Goal: Task Accomplishment & Management: Use online tool/utility

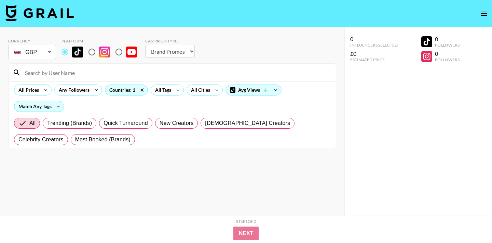
select select "Brand"
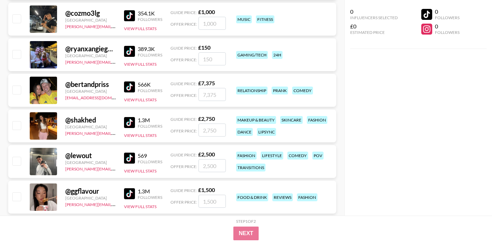
scroll to position [2317, 0]
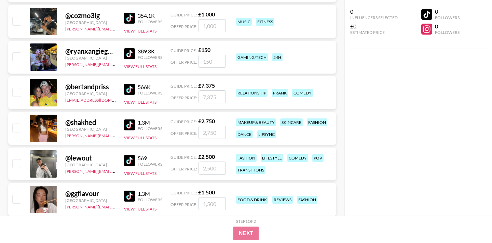
click at [130, 126] on img at bounding box center [129, 124] width 11 height 11
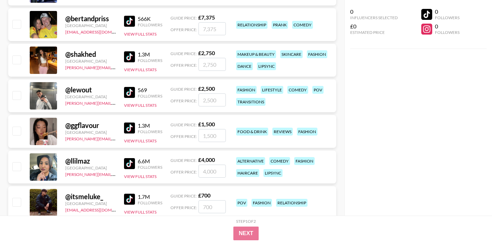
scroll to position [2387, 0]
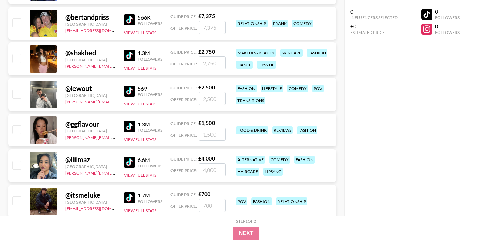
click at [131, 129] on img at bounding box center [129, 126] width 11 height 11
click at [131, 163] on img at bounding box center [129, 162] width 11 height 11
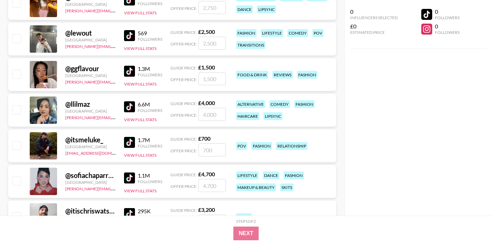
scroll to position [2445, 0]
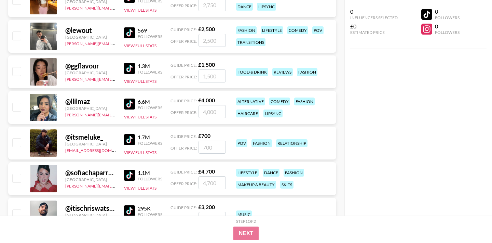
click at [130, 136] on img at bounding box center [129, 139] width 11 height 11
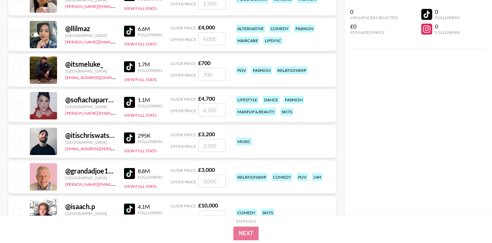
scroll to position [2519, 0]
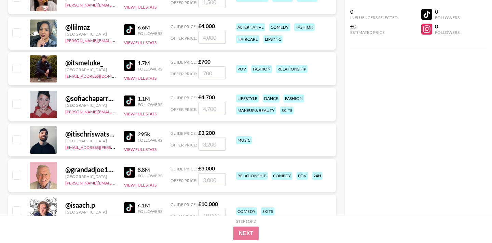
click at [129, 104] on img at bounding box center [129, 100] width 11 height 11
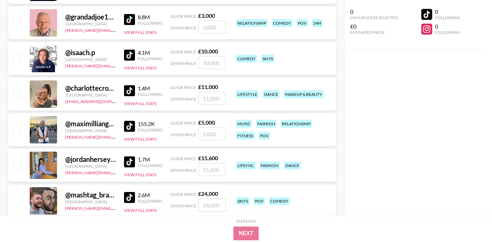
scroll to position [2675, 0]
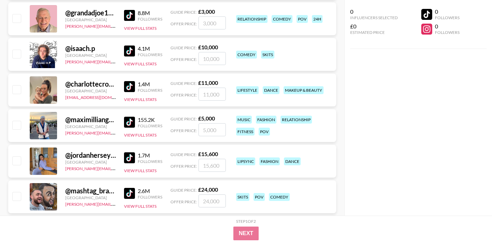
click at [128, 156] on img at bounding box center [129, 157] width 11 height 11
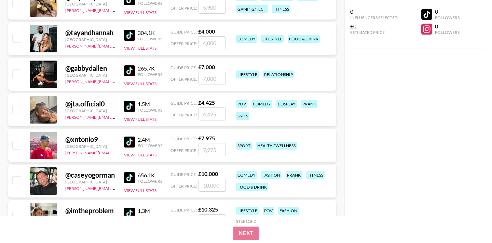
scroll to position [2907, 0]
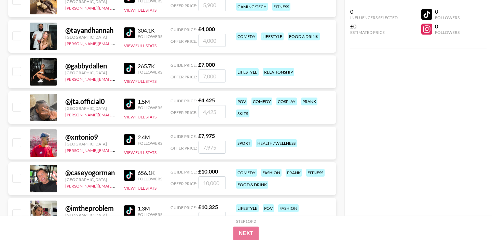
click at [126, 141] on img at bounding box center [129, 139] width 11 height 11
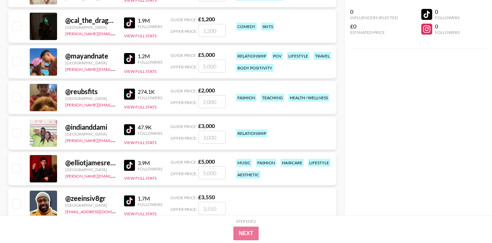
scroll to position [3141, 0]
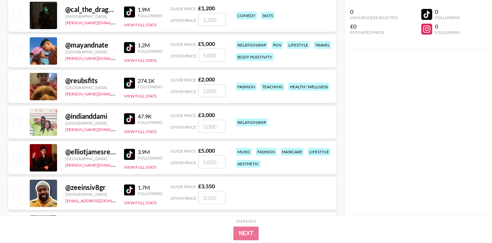
click at [130, 45] on img at bounding box center [129, 47] width 11 height 11
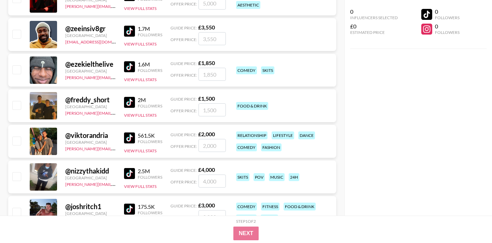
scroll to position [3302, 0]
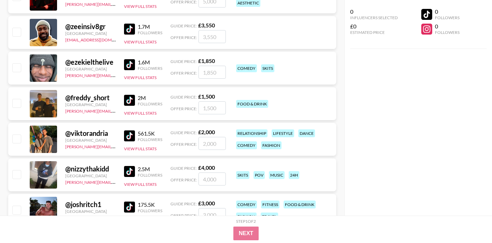
click at [129, 131] on img at bounding box center [129, 135] width 11 height 11
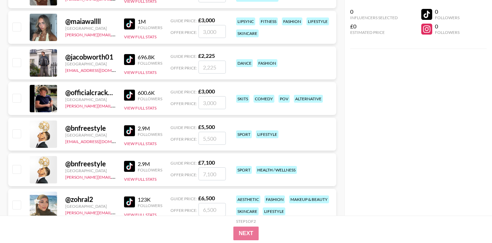
scroll to position [4305, 0]
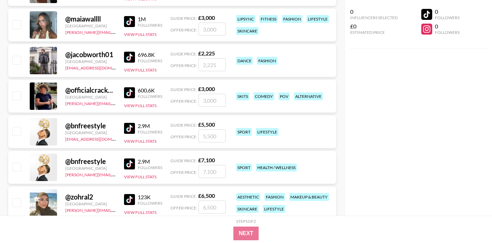
click at [130, 56] on img at bounding box center [129, 57] width 11 height 11
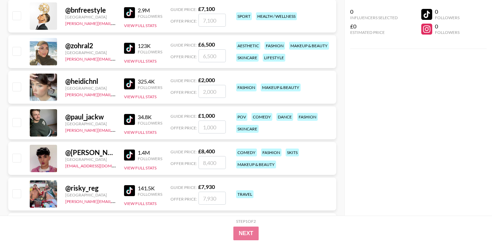
scroll to position [4464, 0]
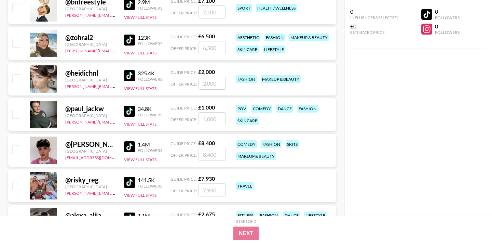
click at [129, 146] on img at bounding box center [129, 146] width 11 height 11
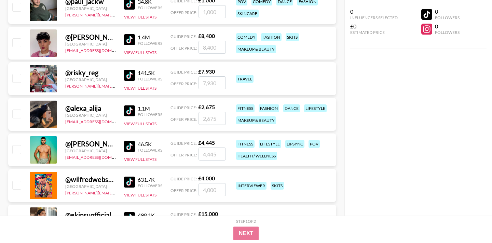
scroll to position [4579, 0]
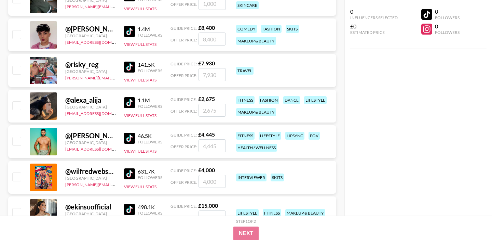
click at [131, 68] on img at bounding box center [129, 67] width 11 height 11
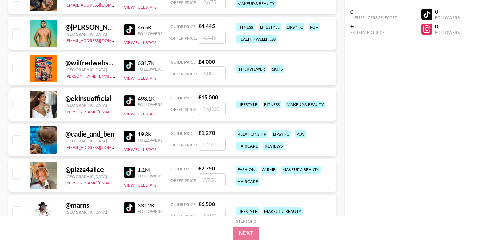
scroll to position [4705, 0]
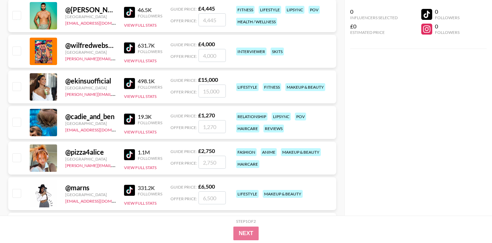
click at [130, 117] on img at bounding box center [129, 119] width 11 height 11
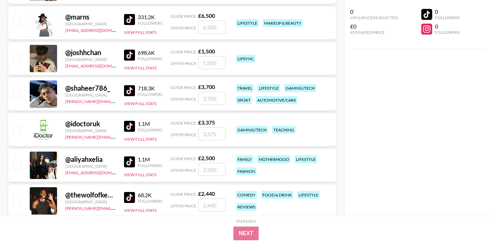
scroll to position [4877, 0]
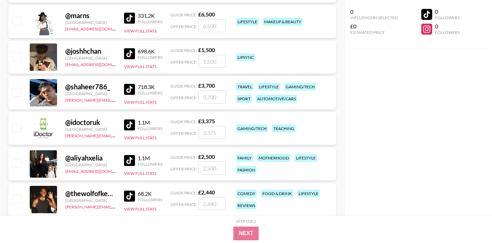
click at [130, 88] on img at bounding box center [129, 89] width 11 height 11
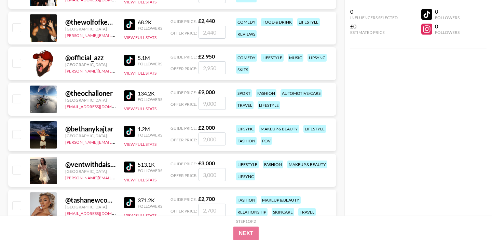
scroll to position [5075, 0]
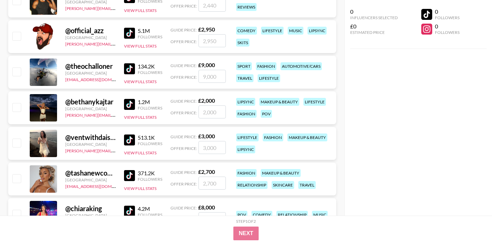
click at [130, 142] on img at bounding box center [129, 139] width 11 height 11
click at [136, 141] on link at bounding box center [131, 139] width 14 height 11
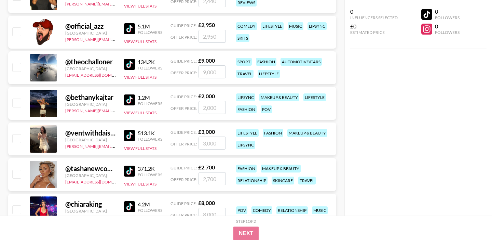
scroll to position [5084, 0]
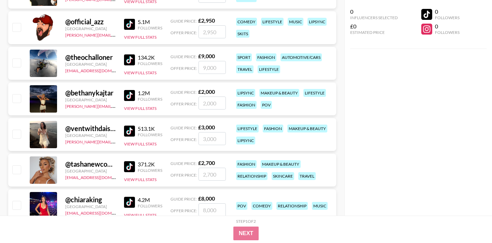
click at [132, 92] on img at bounding box center [129, 95] width 11 height 11
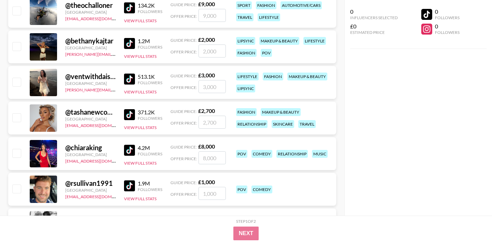
scroll to position [5138, 0]
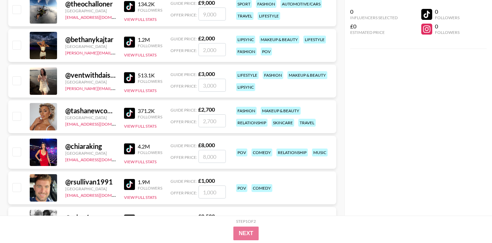
click at [130, 150] on img at bounding box center [129, 148] width 11 height 11
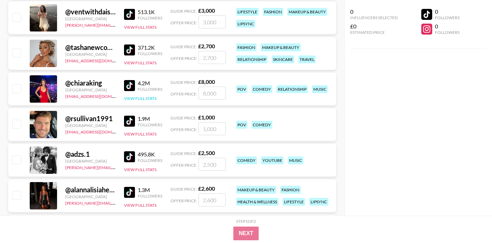
scroll to position [5210, 0]
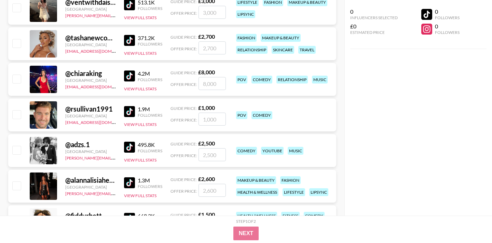
click at [130, 111] on img at bounding box center [129, 111] width 11 height 11
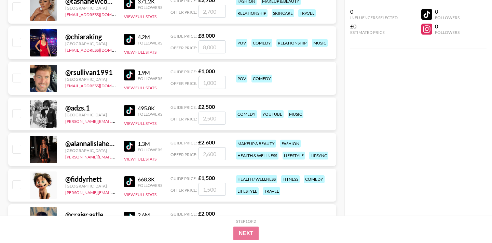
scroll to position [5253, 0]
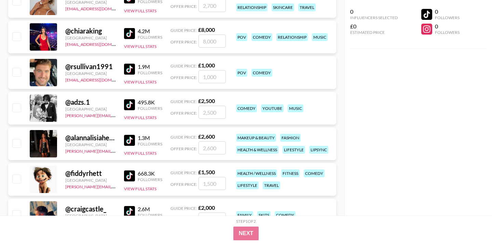
click at [131, 141] on img at bounding box center [129, 140] width 11 height 11
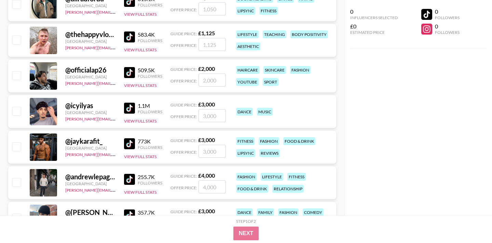
scroll to position [5606, 0]
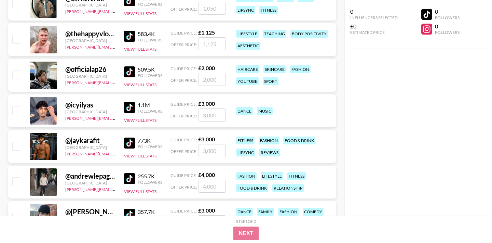
click at [131, 109] on img at bounding box center [129, 107] width 11 height 11
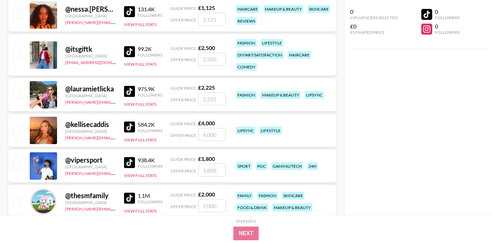
scroll to position [6225, 0]
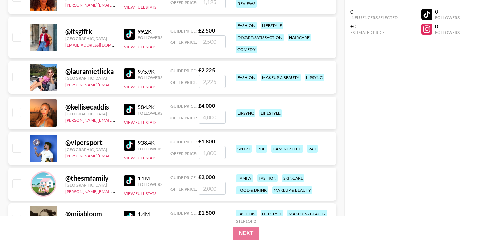
click at [133, 75] on img at bounding box center [129, 73] width 11 height 11
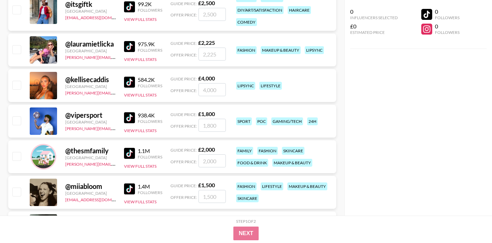
scroll to position [6254, 0]
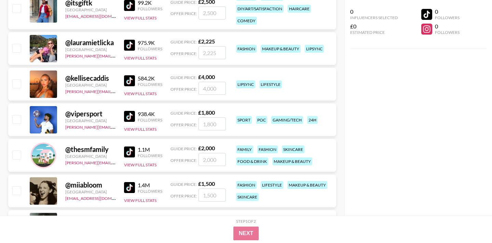
click at [132, 79] on img at bounding box center [129, 80] width 11 height 11
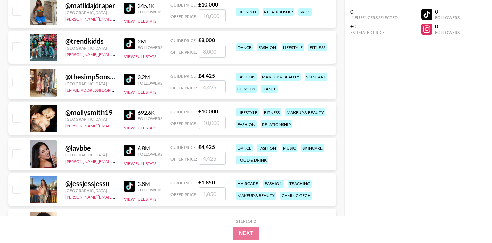
scroll to position [6611, 0]
click at [128, 185] on img at bounding box center [129, 185] width 11 height 11
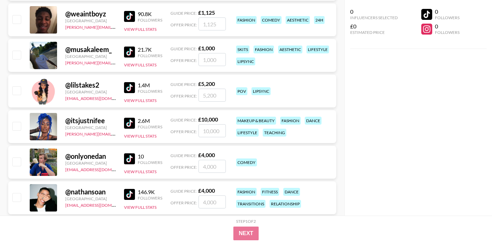
scroll to position [6836, 0]
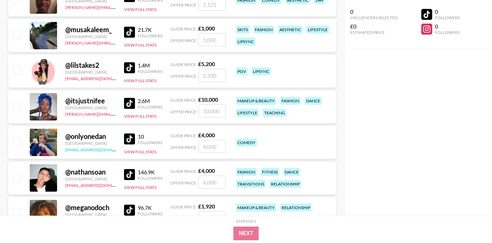
click at [84, 149] on link "[EMAIL_ADDRESS][DOMAIN_NAME]" at bounding box center [99, 149] width 69 height 6
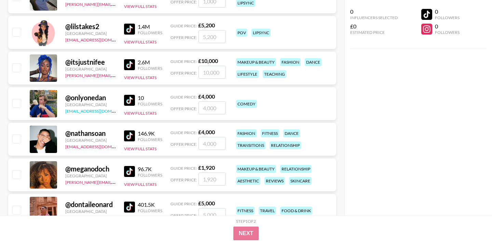
scroll to position [6901, 0]
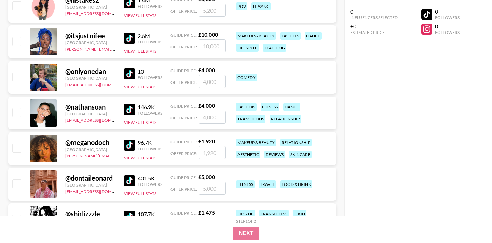
click at [128, 106] on img at bounding box center [129, 109] width 11 height 11
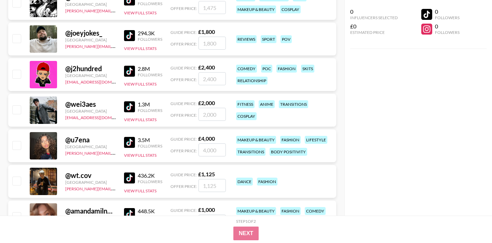
scroll to position [7130, 0]
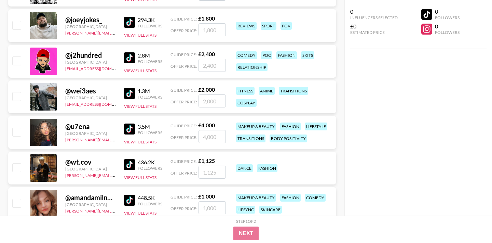
click at [130, 93] on img at bounding box center [129, 93] width 11 height 11
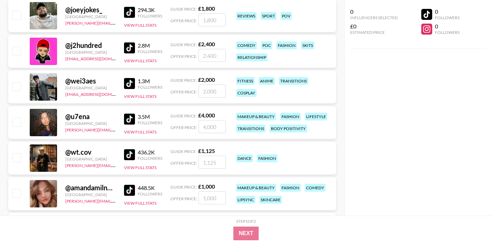
scroll to position [7144, 0]
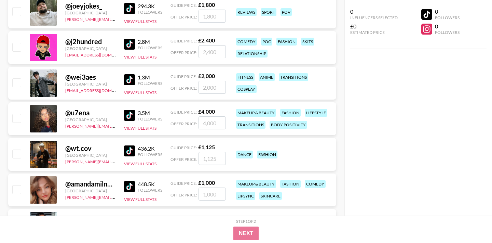
click at [131, 112] on img at bounding box center [129, 115] width 11 height 11
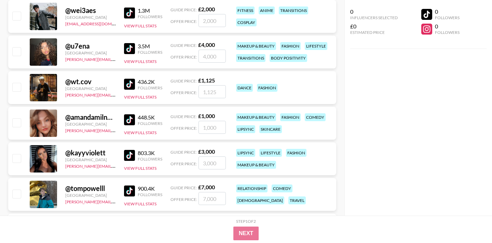
scroll to position [7241, 0]
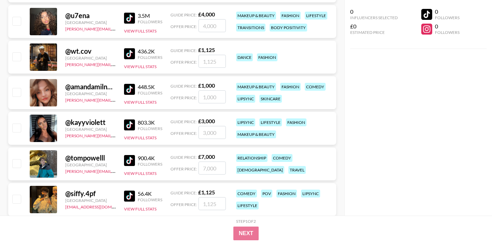
click at [131, 126] on img at bounding box center [129, 124] width 11 height 11
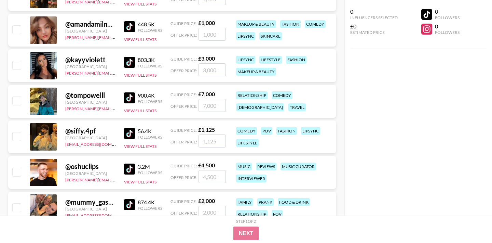
scroll to position [7330, 0]
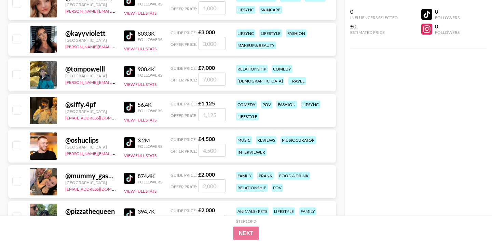
click at [132, 105] on img at bounding box center [129, 107] width 11 height 11
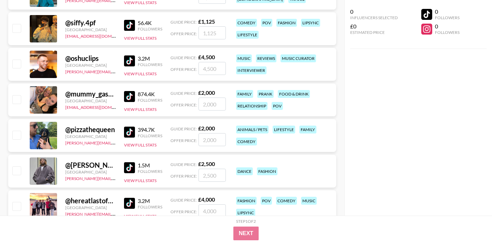
scroll to position [7424, 0]
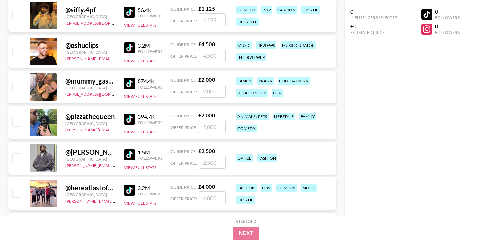
click at [129, 46] on img at bounding box center [129, 47] width 11 height 11
click at [128, 190] on img at bounding box center [129, 190] width 11 height 11
click at [128, 154] on img at bounding box center [129, 154] width 11 height 11
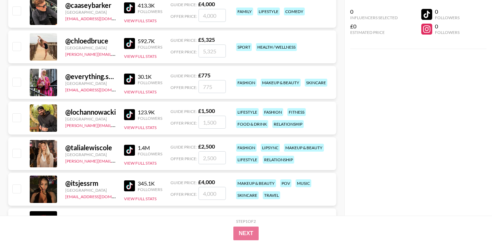
scroll to position [7646, 0]
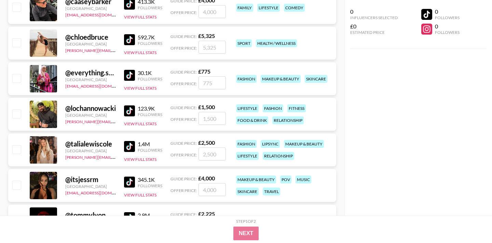
click at [131, 146] on img at bounding box center [129, 146] width 11 height 11
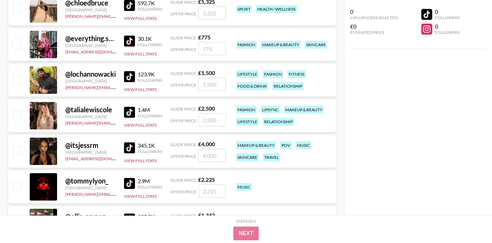
scroll to position [7680, 0]
click at [131, 147] on img at bounding box center [129, 147] width 11 height 11
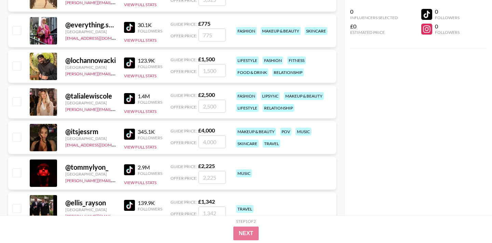
scroll to position [7694, 0]
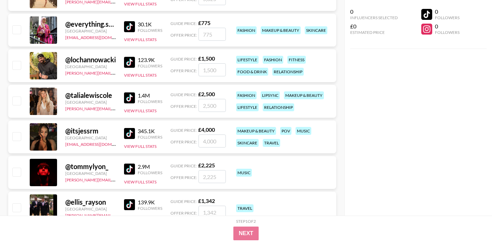
click at [131, 170] on img at bounding box center [129, 168] width 11 height 11
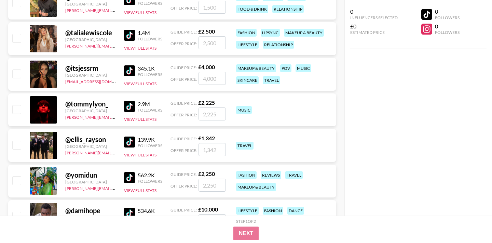
scroll to position [7764, 0]
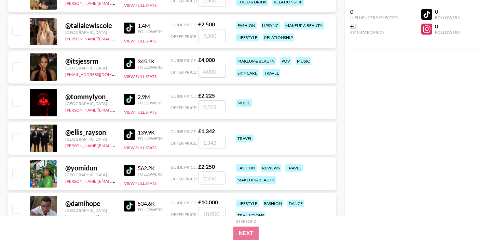
click at [131, 132] on img at bounding box center [129, 134] width 11 height 11
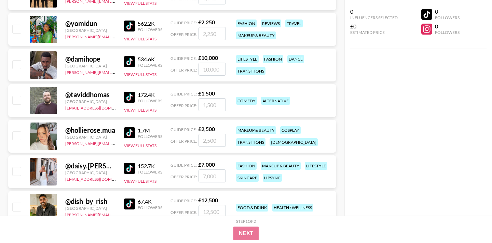
scroll to position [7918, 0]
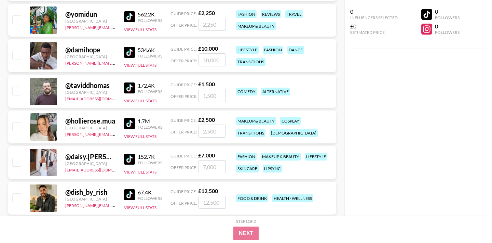
click at [130, 121] on img at bounding box center [129, 123] width 11 height 11
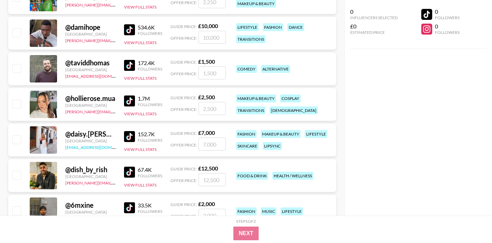
scroll to position [7941, 0]
click at [130, 136] on img at bounding box center [129, 136] width 11 height 11
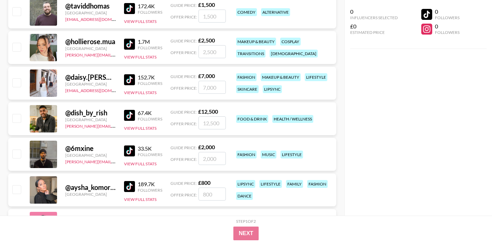
scroll to position [8008, 0]
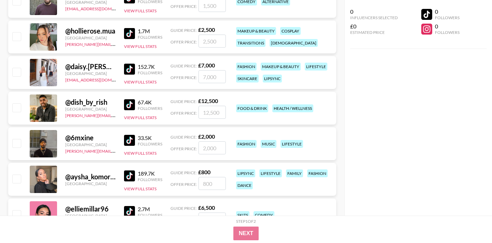
click at [129, 175] on img at bounding box center [129, 175] width 11 height 11
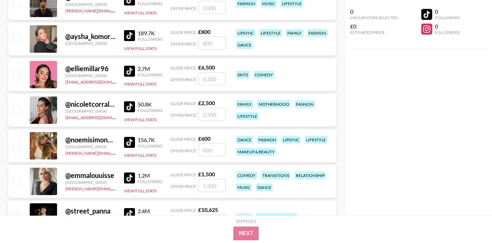
scroll to position [8149, 0]
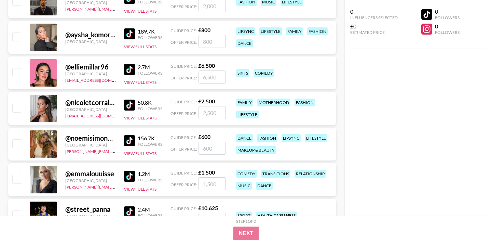
click at [129, 136] on img at bounding box center [129, 140] width 11 height 11
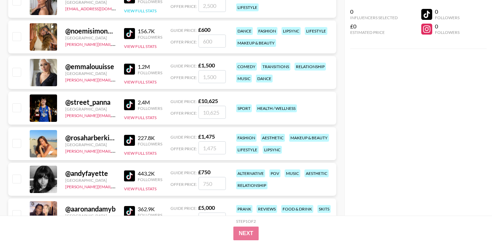
scroll to position [8264, 0]
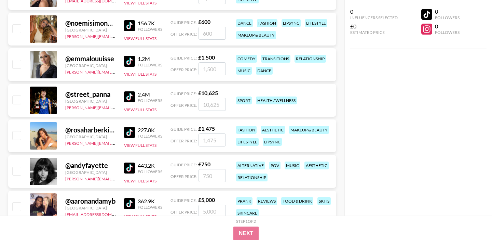
click at [131, 134] on img at bounding box center [129, 132] width 11 height 11
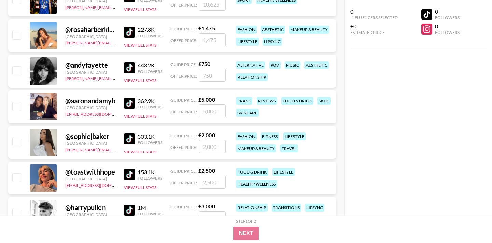
scroll to position [8387, 0]
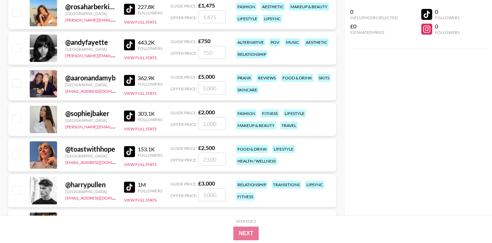
click at [130, 114] on img at bounding box center [129, 115] width 11 height 11
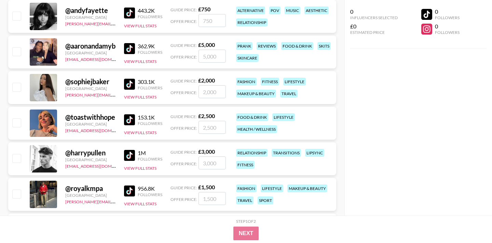
scroll to position [8424, 0]
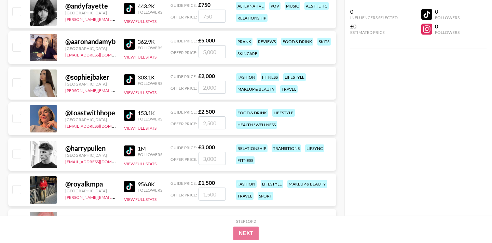
click at [129, 150] on img at bounding box center [129, 150] width 11 height 11
click at [131, 113] on img at bounding box center [129, 115] width 11 height 11
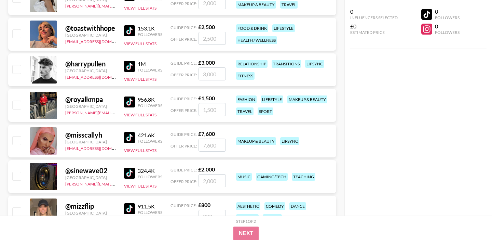
scroll to position [8512, 0]
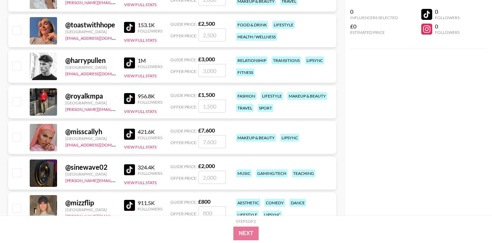
click at [130, 131] on img at bounding box center [129, 134] width 11 height 11
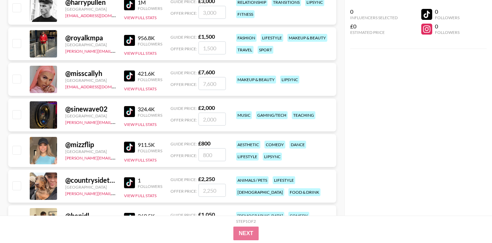
scroll to position [8570, 0]
click at [132, 143] on img at bounding box center [129, 146] width 11 height 11
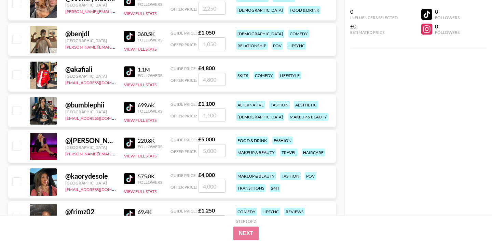
scroll to position [8795, 0]
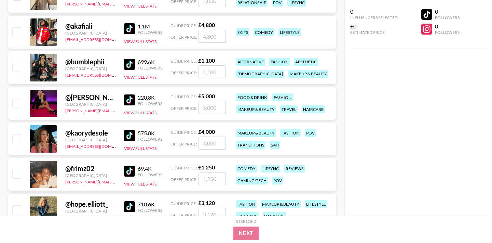
click at [131, 132] on img at bounding box center [129, 135] width 11 height 11
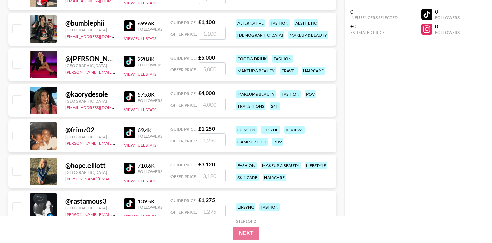
scroll to position [8836, 0]
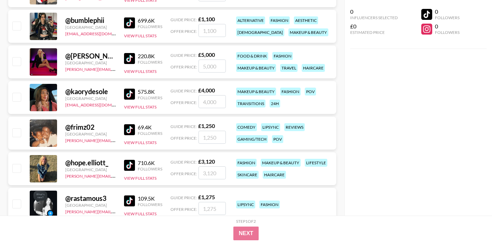
click at [132, 167] on img at bounding box center [129, 165] width 11 height 11
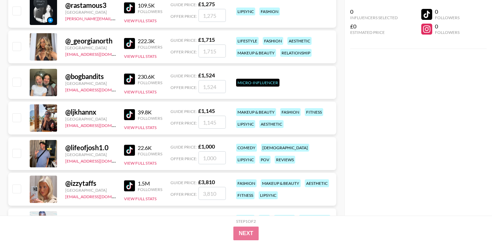
scroll to position [9029, 0]
click at [129, 79] on img at bounding box center [129, 78] width 11 height 11
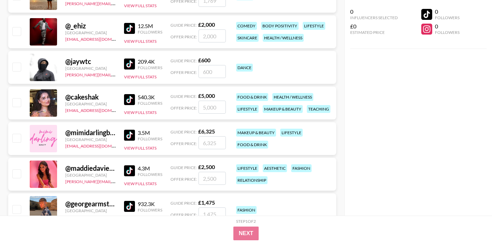
scroll to position [9329, 0]
click at [134, 98] on img at bounding box center [129, 99] width 11 height 11
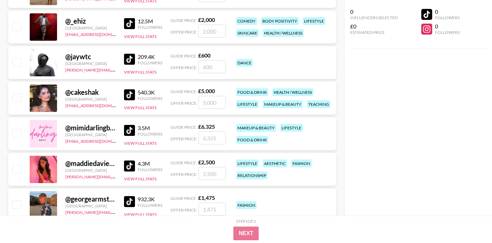
scroll to position [9336, 0]
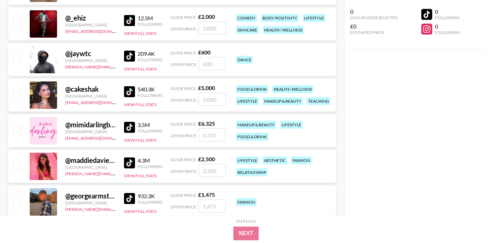
click at [133, 163] on img at bounding box center [129, 162] width 11 height 11
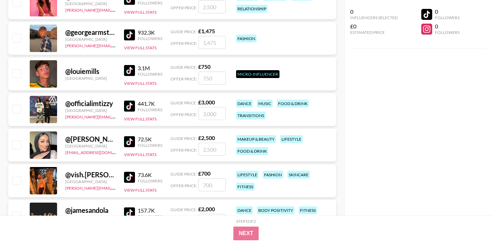
scroll to position [9500, 0]
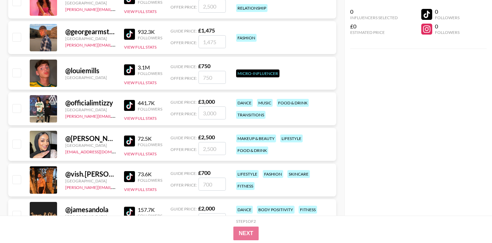
click at [130, 68] on img at bounding box center [129, 69] width 11 height 11
click at [133, 35] on img at bounding box center [129, 34] width 11 height 11
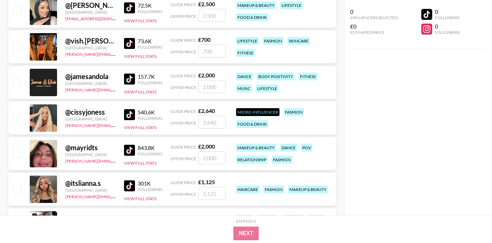
scroll to position [9633, 0]
click at [133, 113] on img at bounding box center [129, 114] width 11 height 11
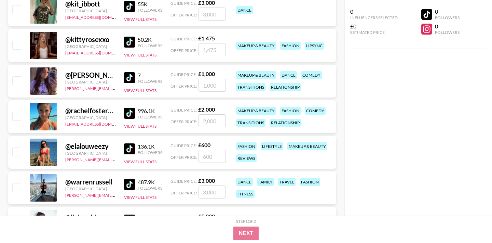
scroll to position [9889, 0]
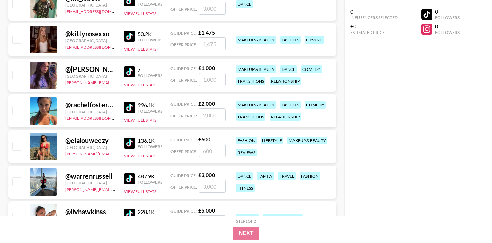
click at [128, 108] on img at bounding box center [129, 107] width 11 height 11
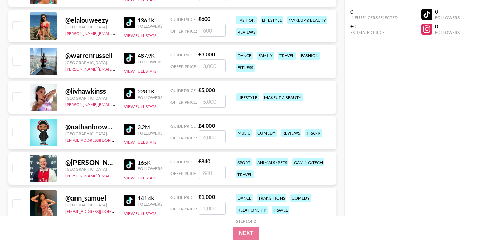
scroll to position [10009, 0]
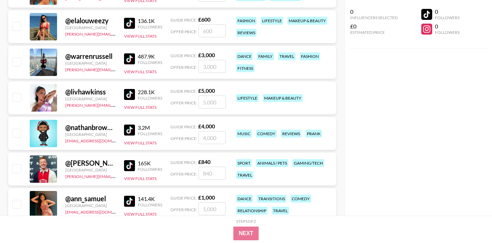
click at [130, 131] on img at bounding box center [129, 129] width 11 height 11
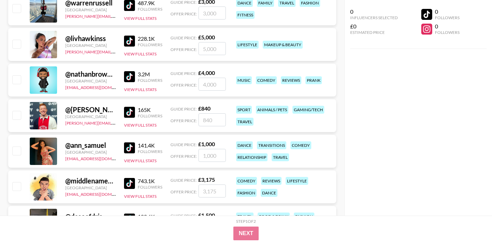
scroll to position [10063, 0]
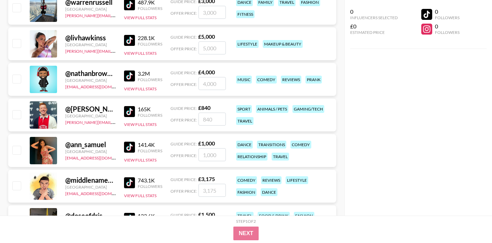
click at [128, 112] on img at bounding box center [129, 111] width 11 height 11
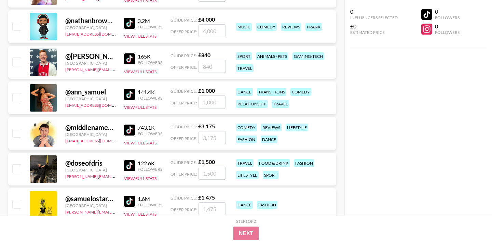
scroll to position [10116, 0]
click at [128, 95] on img at bounding box center [129, 94] width 11 height 11
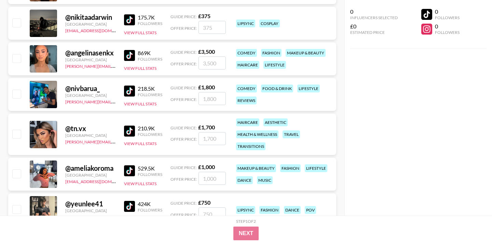
scroll to position [10406, 0]
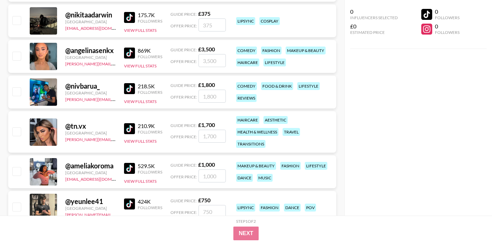
click at [129, 132] on img at bounding box center [129, 128] width 11 height 11
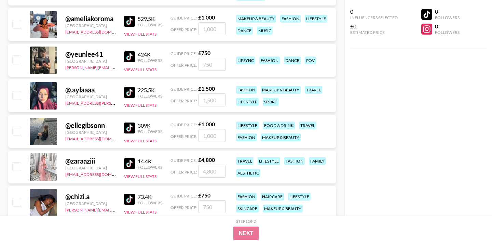
scroll to position [10553, 0]
click at [130, 126] on img at bounding box center [129, 127] width 11 height 11
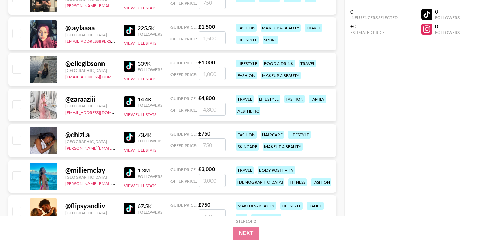
scroll to position [10639, 0]
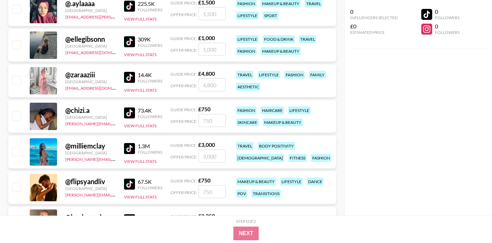
click at [128, 112] on img at bounding box center [129, 112] width 11 height 11
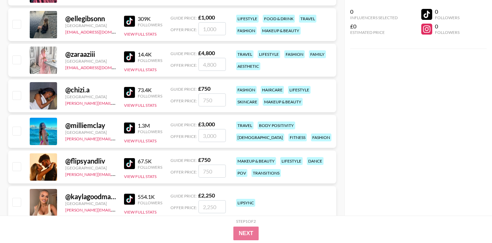
click at [132, 163] on img at bounding box center [129, 163] width 11 height 11
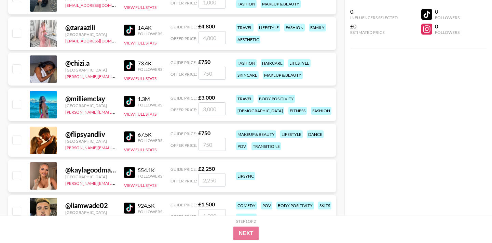
scroll to position [10695, 0]
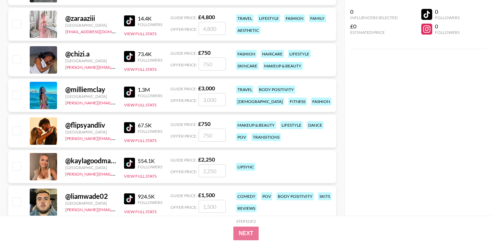
click at [130, 163] on img at bounding box center [129, 163] width 11 height 11
click at [130, 92] on img at bounding box center [129, 91] width 11 height 11
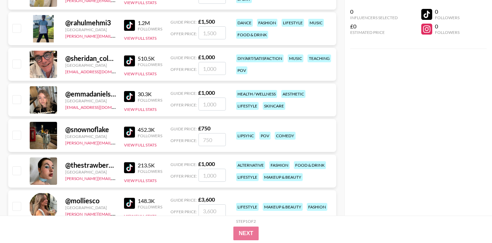
scroll to position [11000, 0]
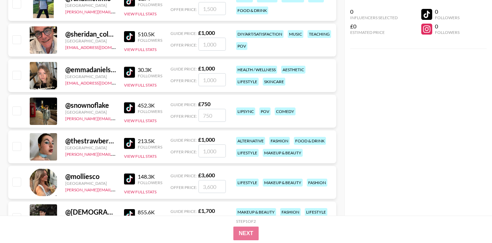
click at [127, 105] on img at bounding box center [129, 107] width 11 height 11
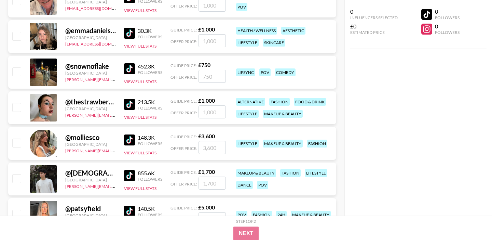
scroll to position [11035, 0]
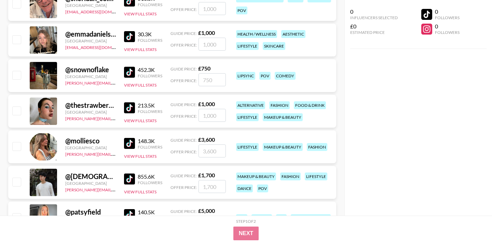
click at [128, 181] on img at bounding box center [129, 178] width 11 height 11
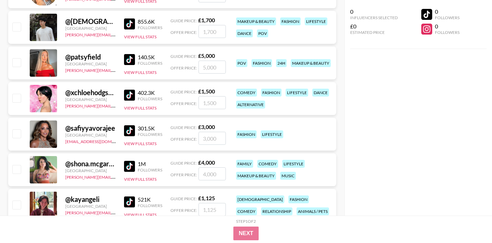
scroll to position [11191, 0]
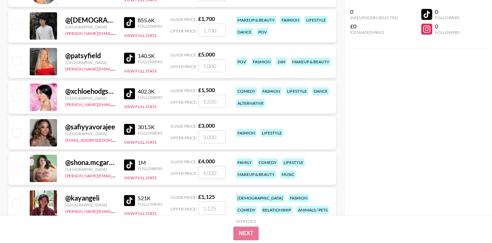
click at [131, 130] on img at bounding box center [129, 129] width 11 height 11
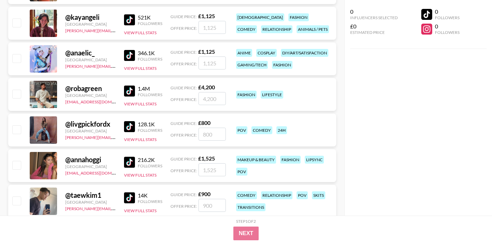
scroll to position [11410, 0]
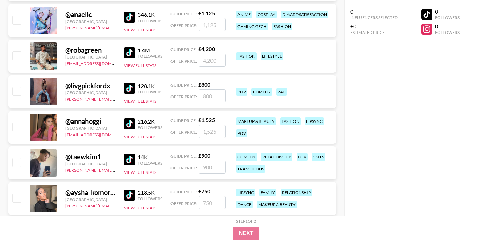
click at [130, 124] on img at bounding box center [129, 123] width 11 height 11
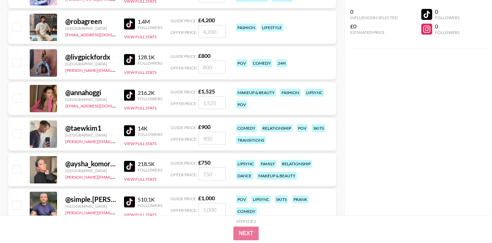
scroll to position [11448, 0]
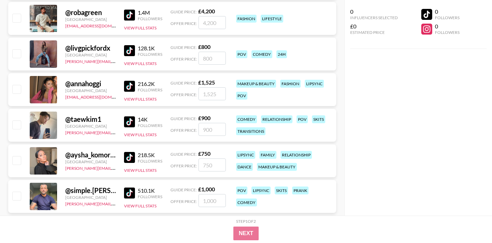
click at [131, 52] on img at bounding box center [129, 50] width 11 height 11
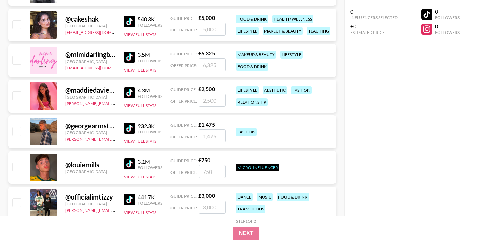
scroll to position [0, 0]
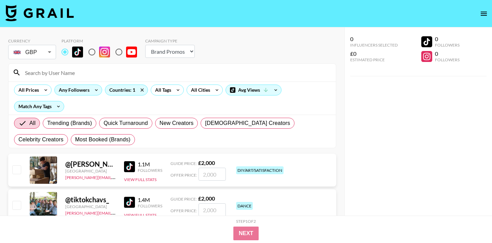
click at [83, 91] on div "Any Followers" at bounding box center [73, 90] width 36 height 10
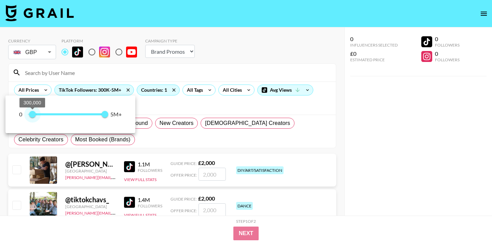
type input "200000"
drag, startPoint x: 27, startPoint y: 114, endPoint x: 31, endPoint y: 116, distance: 4.9
click at [31, 116] on span "200,000" at bounding box center [30, 114] width 7 height 7
click at [221, 67] on div at bounding box center [246, 121] width 492 height 243
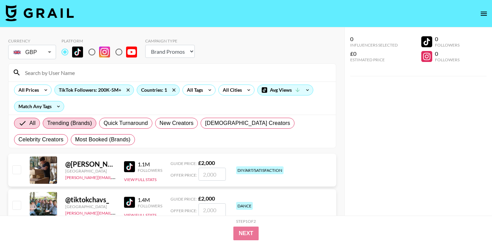
click at [80, 123] on span "Trending (Brands)" at bounding box center [69, 123] width 45 height 8
click at [47, 123] on input "Trending (Brands)" at bounding box center [47, 123] width 0 height 0
radio input "true"
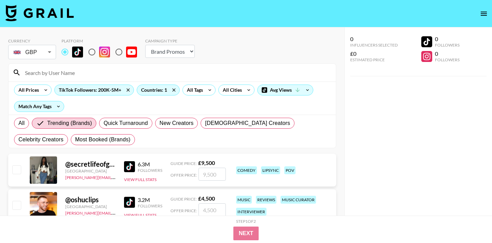
scroll to position [61, 0]
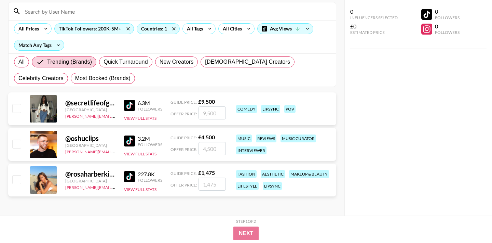
click at [132, 104] on img at bounding box center [129, 105] width 11 height 11
click at [129, 175] on img at bounding box center [129, 176] width 11 height 11
click at [133, 138] on img at bounding box center [129, 140] width 11 height 11
click at [80, 61] on span "Trending (Brands)" at bounding box center [69, 62] width 45 height 8
click at [47, 61] on input "Trending (Brands)" at bounding box center [41, 62] width 11 height 8
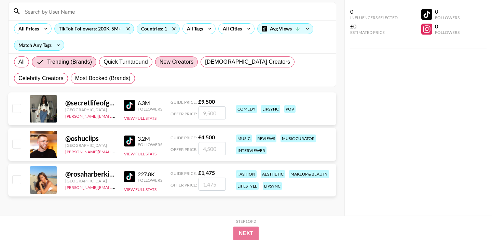
click at [165, 59] on span "New Creators" at bounding box center [177, 62] width 34 height 8
click at [160, 62] on input "New Creators" at bounding box center [160, 62] width 0 height 0
radio input "true"
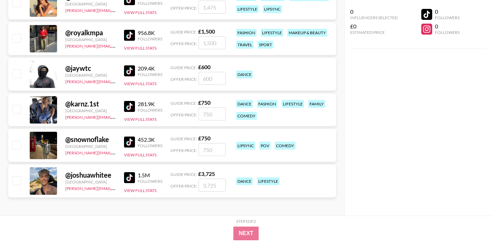
scroll to position [168, 0]
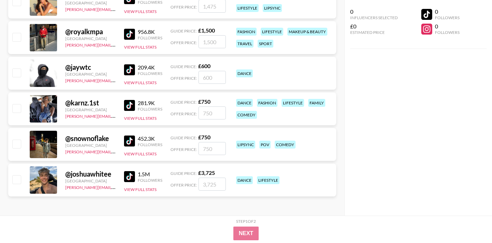
click at [128, 178] on img at bounding box center [129, 176] width 11 height 11
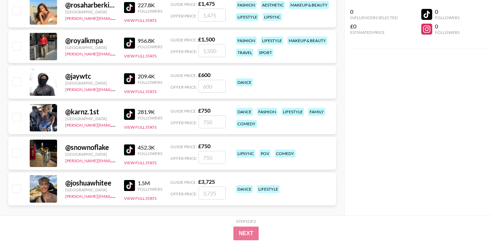
click at [130, 113] on img at bounding box center [129, 114] width 11 height 11
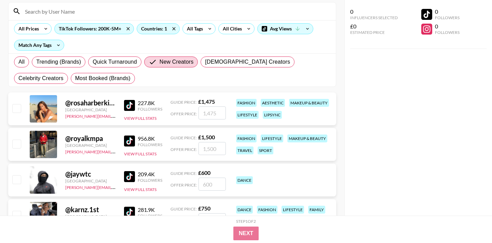
scroll to position [8, 0]
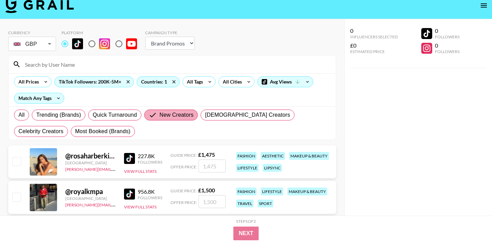
click at [181, 115] on span "New Creators" at bounding box center [177, 115] width 34 height 8
click at [160, 115] on input "New Creators" at bounding box center [154, 115] width 11 height 8
click at [64, 127] on span "Celebrity Creators" at bounding box center [40, 131] width 45 height 8
click at [18, 131] on input "Celebrity Creators" at bounding box center [18, 131] width 0 height 0
radio input "true"
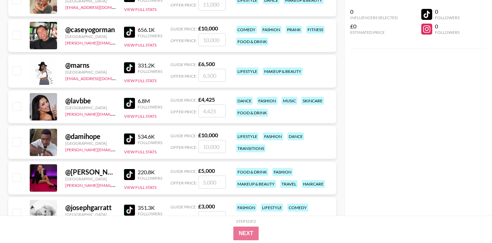
scroll to position [381, 0]
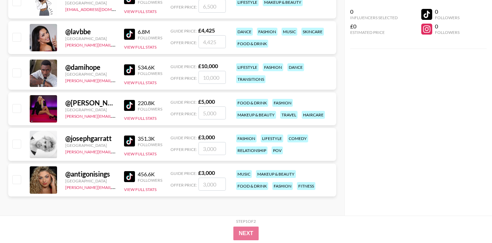
click at [131, 179] on img at bounding box center [129, 176] width 11 height 11
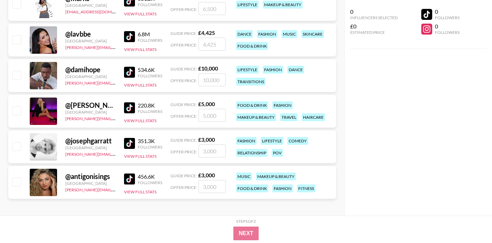
scroll to position [378, 0]
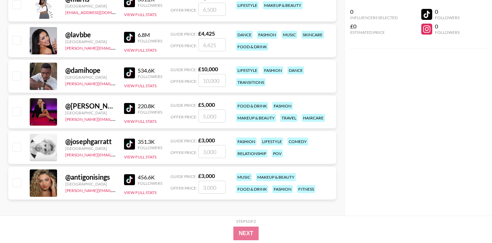
click at [133, 111] on img at bounding box center [129, 108] width 11 height 11
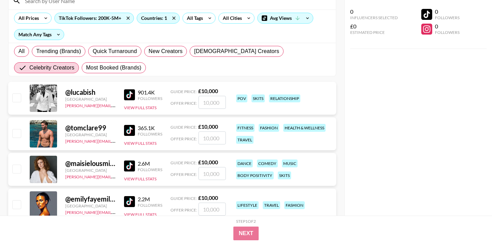
scroll to position [63, 0]
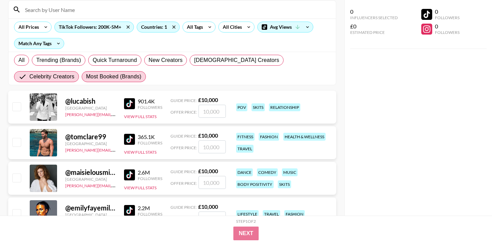
click at [86, 73] on span "Most Booked (Brands)" at bounding box center [113, 76] width 55 height 8
click at [86, 77] on input "Most Booked (Brands)" at bounding box center [86, 77] width 0 height 0
radio input "true"
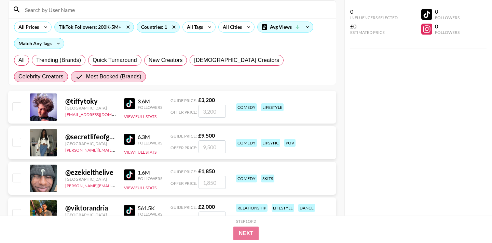
click at [64, 72] on span "Celebrity Creators" at bounding box center [40, 76] width 45 height 8
click at [18, 77] on input "Celebrity Creators" at bounding box center [18, 77] width 0 height 0
radio input "true"
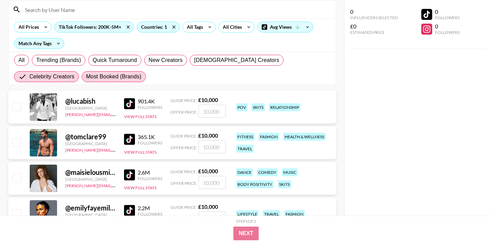
click at [86, 79] on span "Most Booked (Brands)" at bounding box center [113, 76] width 55 height 8
click at [86, 77] on input "Most Booked (Brands)" at bounding box center [86, 77] width 0 height 0
radio input "true"
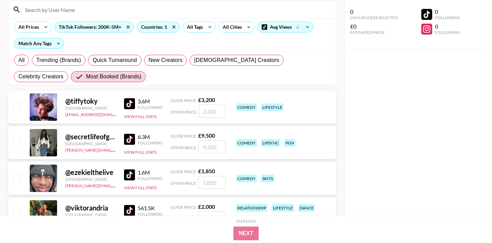
scroll to position [79, 0]
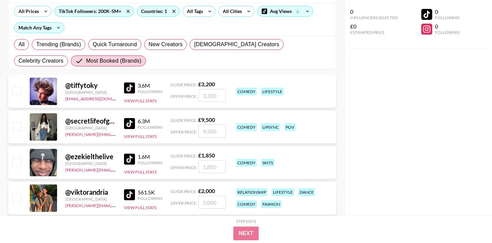
click at [128, 158] on img at bounding box center [129, 158] width 11 height 11
click at [132, 84] on img at bounding box center [129, 87] width 11 height 11
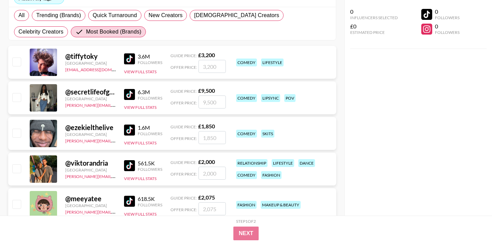
scroll to position [110, 0]
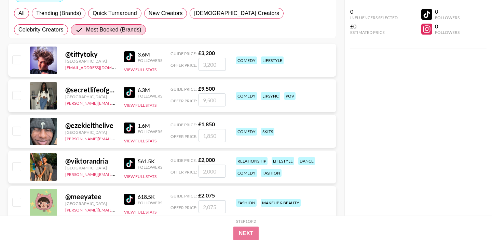
click at [127, 162] on img at bounding box center [129, 163] width 11 height 11
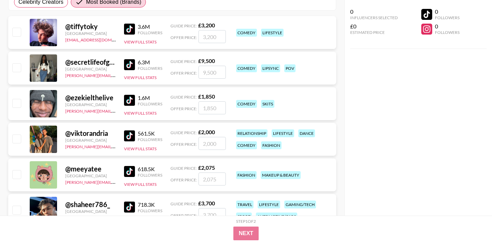
scroll to position [145, 0]
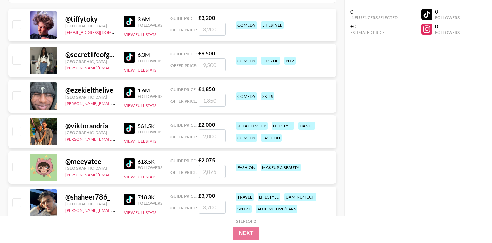
click at [128, 163] on img at bounding box center [129, 163] width 11 height 11
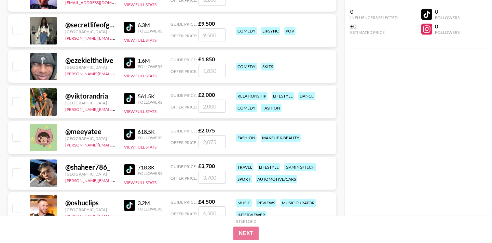
scroll to position [185, 0]
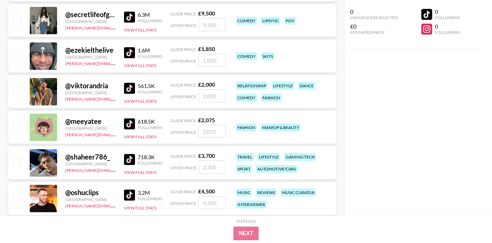
click at [130, 161] on img at bounding box center [129, 159] width 11 height 11
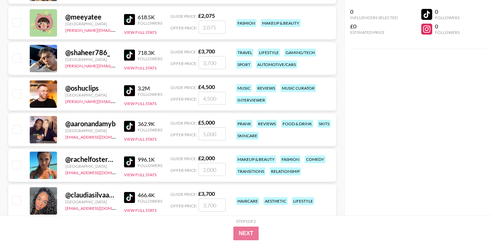
scroll to position [296, 0]
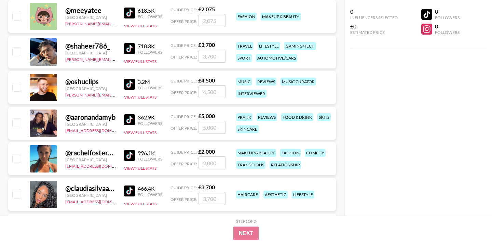
click at [132, 118] on img at bounding box center [129, 119] width 11 height 11
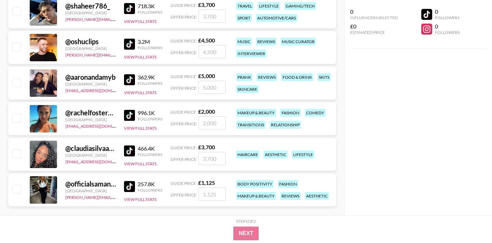
scroll to position [337, 0]
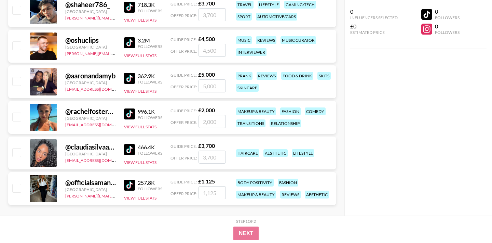
click at [131, 149] on img at bounding box center [129, 149] width 11 height 11
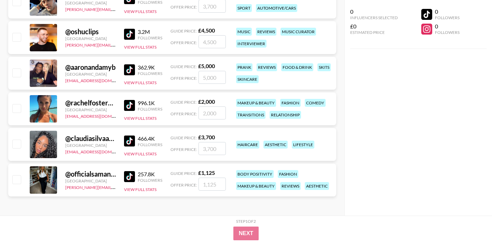
click at [126, 106] on img at bounding box center [129, 105] width 11 height 11
click at [129, 68] on img at bounding box center [129, 69] width 11 height 11
click at [130, 177] on img at bounding box center [129, 176] width 11 height 11
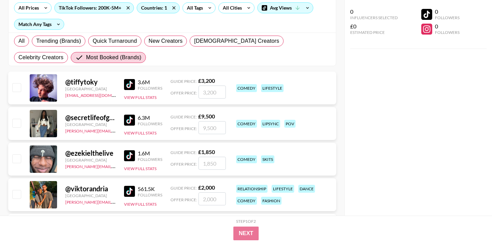
scroll to position [0, 0]
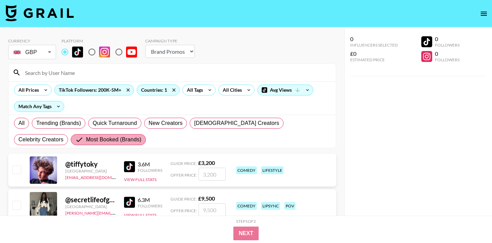
click at [86, 137] on span "Most Booked (Brands)" at bounding box center [113, 139] width 55 height 8
click at [75, 137] on input "Most Booked (Brands)" at bounding box center [80, 139] width 11 height 8
click at [116, 126] on span "Quick Turnaround" at bounding box center [115, 123] width 44 height 8
click at [93, 123] on input "Quick Turnaround" at bounding box center [93, 123] width 0 height 0
radio input "true"
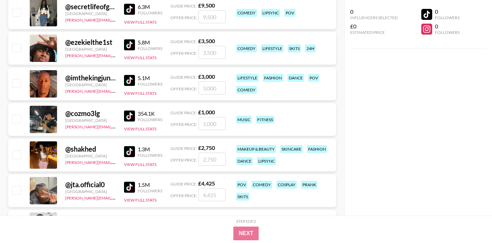
scroll to position [158, 0]
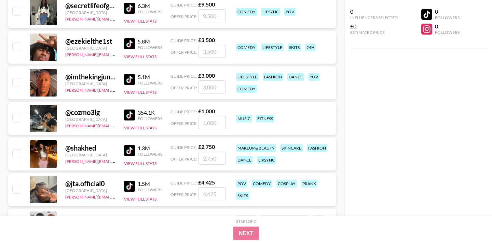
click at [133, 116] on img at bounding box center [129, 114] width 11 height 11
click at [130, 153] on img at bounding box center [129, 150] width 11 height 11
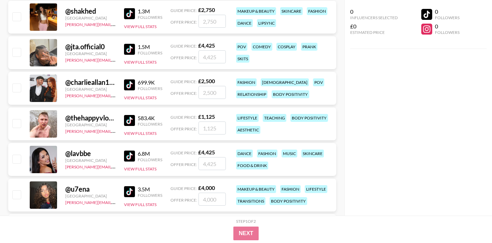
scroll to position [315, 0]
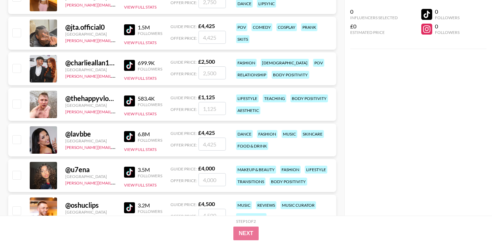
click at [128, 135] on img at bounding box center [129, 136] width 11 height 11
click at [131, 100] on img at bounding box center [129, 100] width 11 height 11
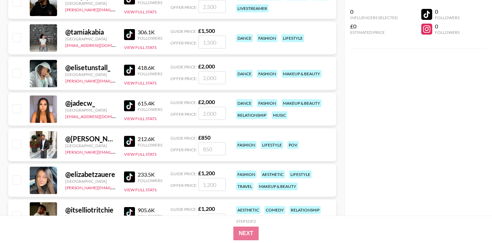
scroll to position [873, 0]
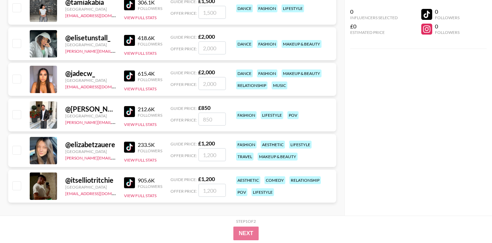
click at [132, 77] on img at bounding box center [129, 75] width 11 height 11
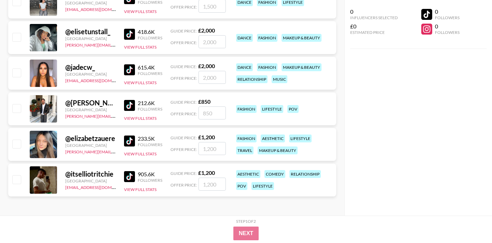
click at [130, 138] on img at bounding box center [129, 140] width 11 height 11
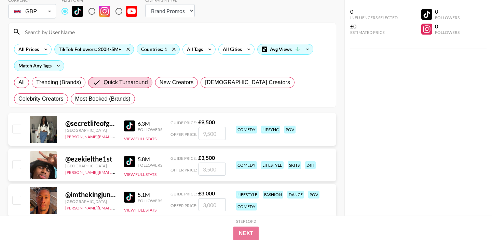
scroll to position [0, 0]
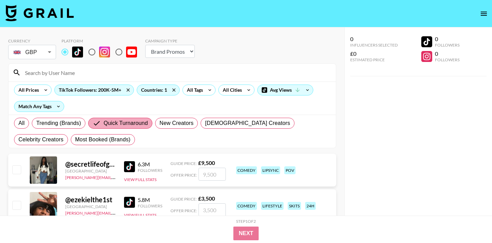
click at [119, 123] on span "Quick Turnaround" at bounding box center [126, 123] width 44 height 8
click at [104, 123] on input "Quick Turnaround" at bounding box center [98, 123] width 11 height 8
click at [118, 125] on span "Quick Turnaround" at bounding box center [126, 123] width 44 height 8
click at [104, 125] on input "Quick Turnaround" at bounding box center [98, 123] width 11 height 8
click at [92, 52] on input "radio" at bounding box center [92, 52] width 14 height 14
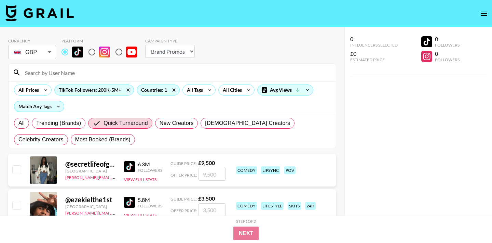
radio input "true"
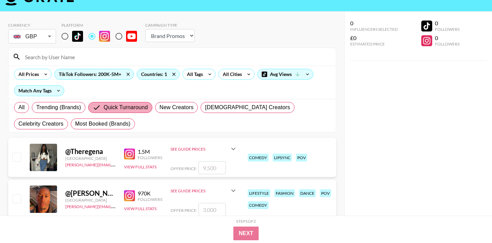
scroll to position [16, 0]
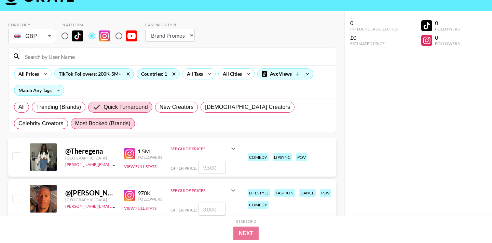
click at [75, 122] on span "Most Booked (Brands)" at bounding box center [102, 123] width 55 height 8
click at [75, 123] on input "Most Booked (Brands)" at bounding box center [75, 123] width 0 height 0
radio input "true"
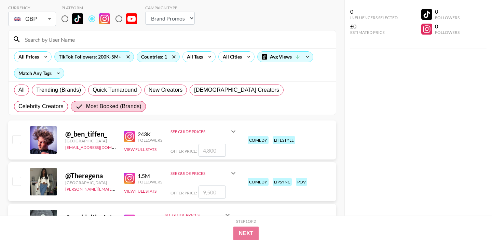
scroll to position [0, 0]
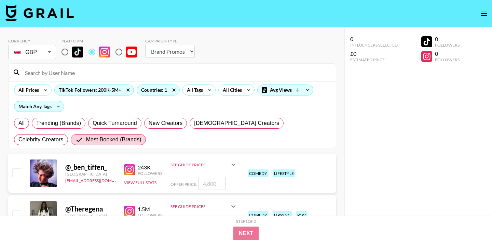
click at [65, 50] on input "radio" at bounding box center [65, 52] width 14 height 14
radio input "true"
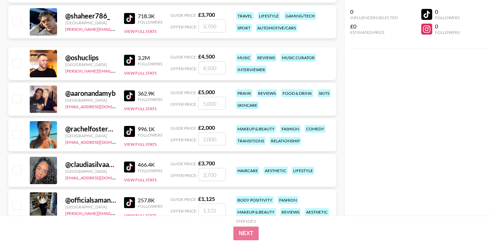
scroll to position [364, 0]
